Goal: Information Seeking & Learning: Find specific fact

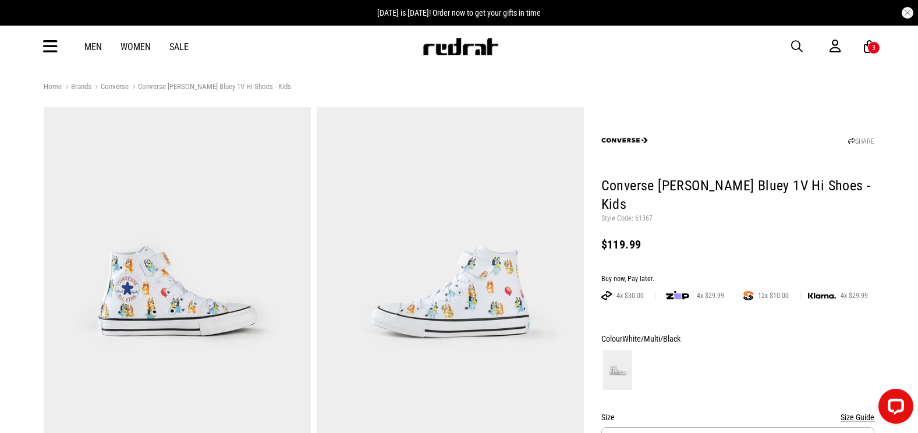
click at [798, 49] on span "button" at bounding box center [797, 47] width 12 height 14
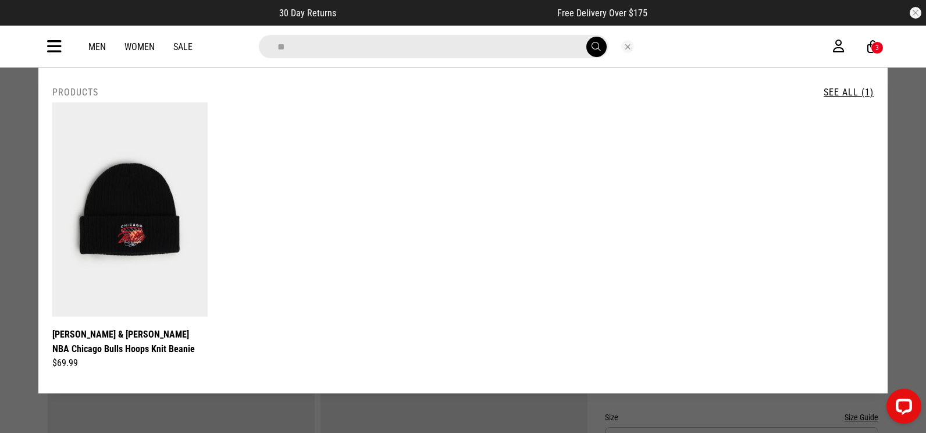
type input "*"
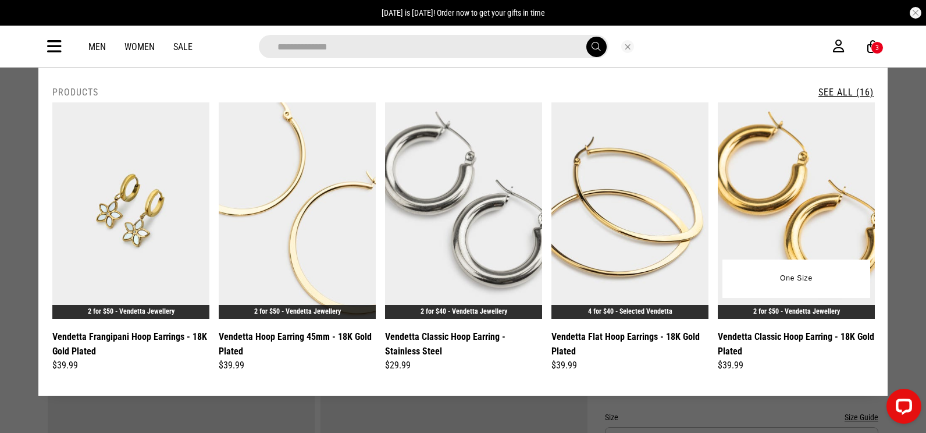
type input "**********"
click at [785, 151] on img at bounding box center [796, 210] width 157 height 216
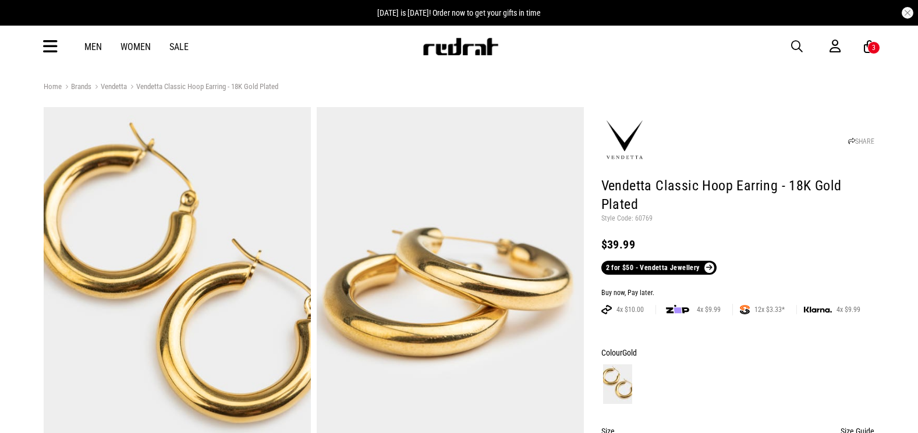
click at [646, 216] on p "Style Code: 60769" at bounding box center [737, 218] width 273 height 9
copy p "60769"
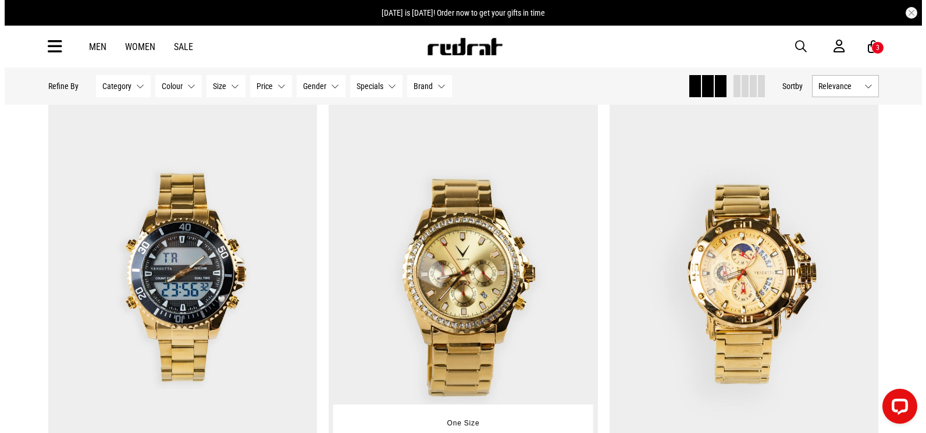
scroll to position [989, 0]
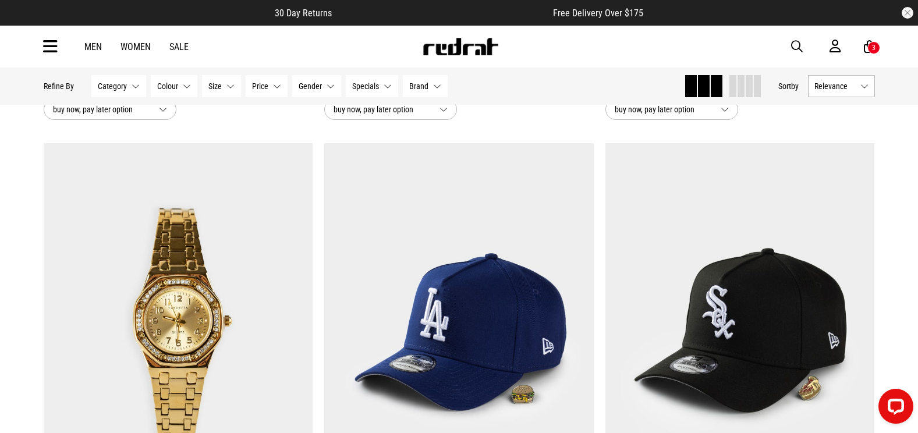
click at [795, 48] on span "button" at bounding box center [797, 47] width 12 height 14
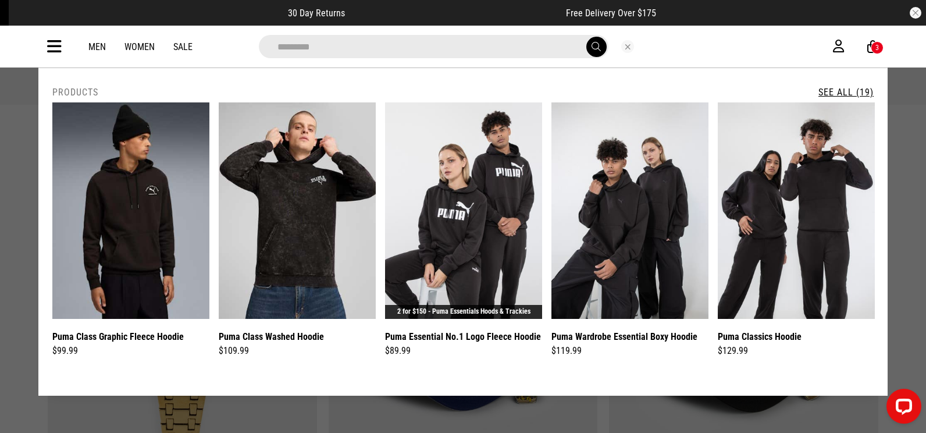
type input "*********"
click at [852, 93] on link "See All (19)" at bounding box center [846, 92] width 55 height 11
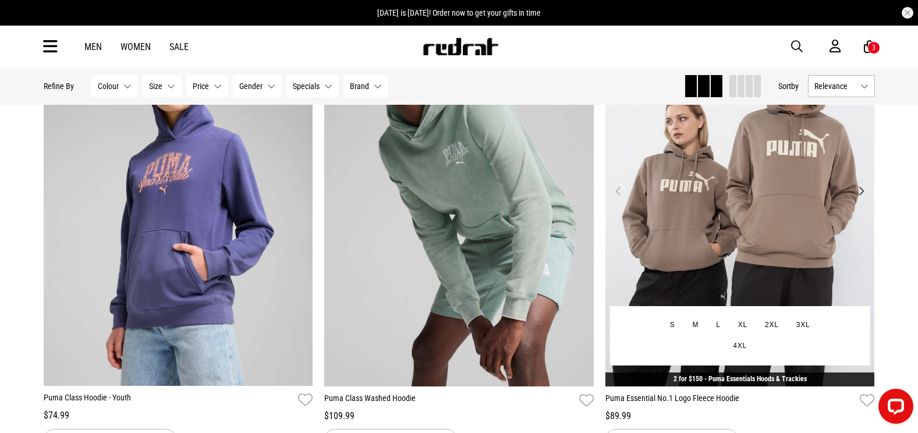
click at [754, 155] on img at bounding box center [739, 197] width 269 height 377
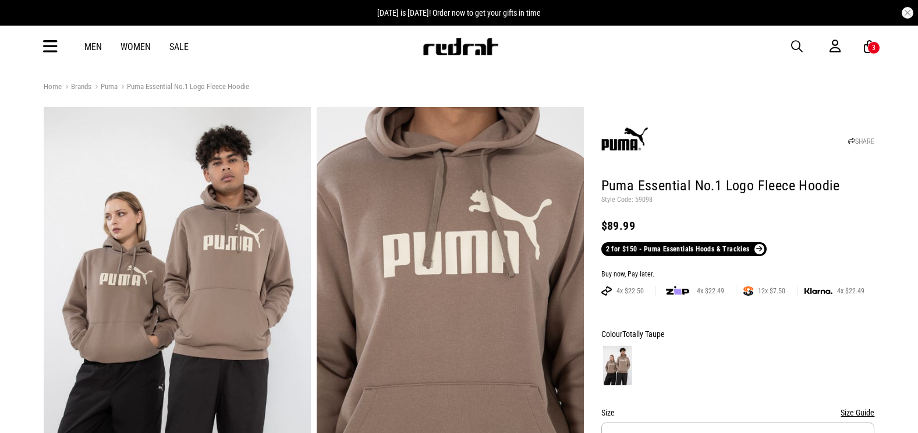
click at [642, 200] on p "Style Code: 59098" at bounding box center [737, 199] width 273 height 9
copy p "59098"
